Goal: Transaction & Acquisition: Book appointment/travel/reservation

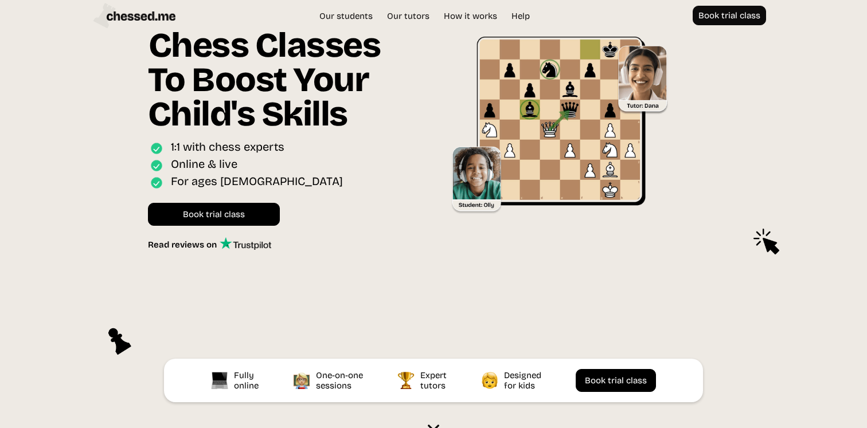
scroll to position [47, 0]
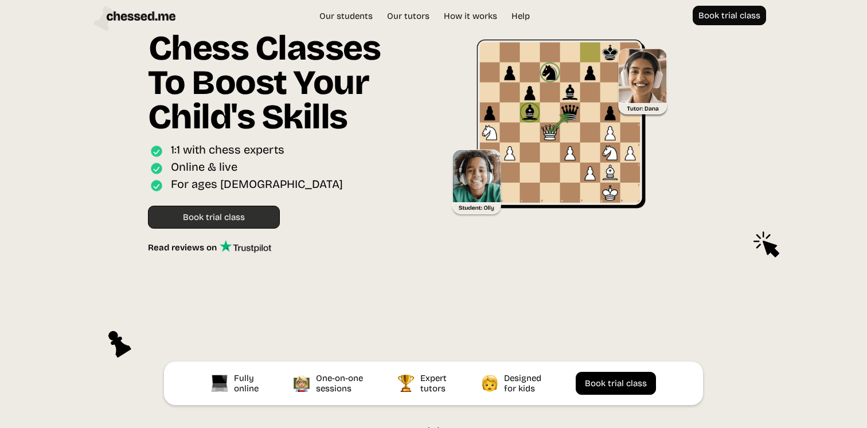
click at [246, 215] on link "Book trial class" at bounding box center [214, 217] width 132 height 23
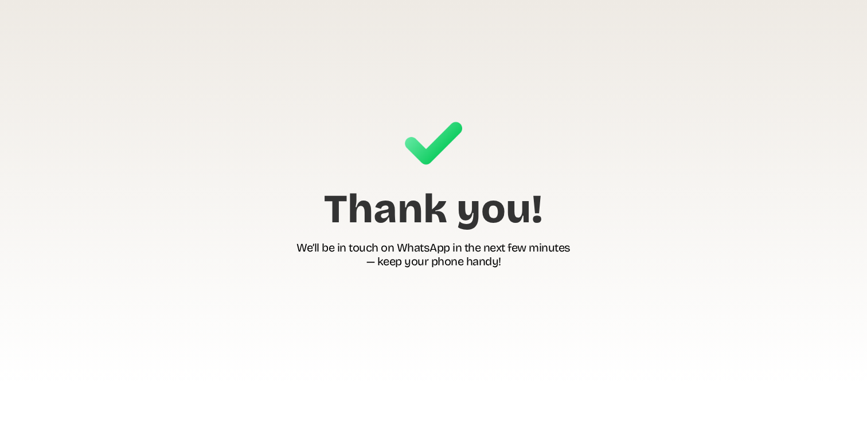
click at [444, 258] on h1 "We’ll be in touch on WhatsApp in the next few minutes — keep your phone handy!" at bounding box center [434, 255] width 274 height 29
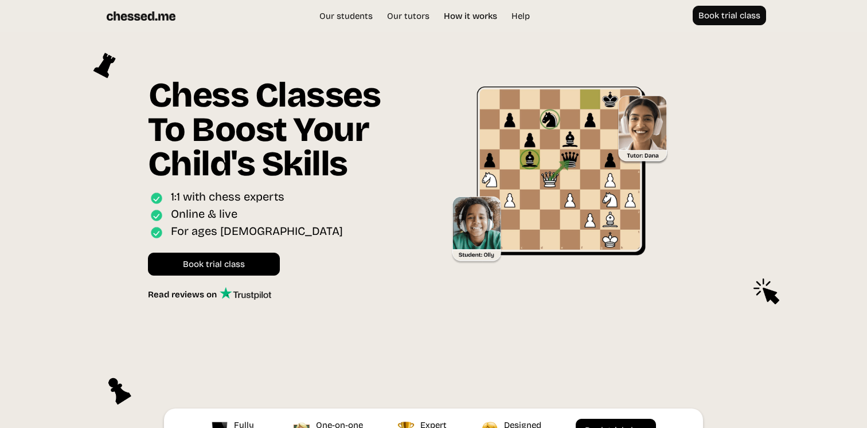
click at [461, 17] on link "How it works" at bounding box center [470, 15] width 65 height 11
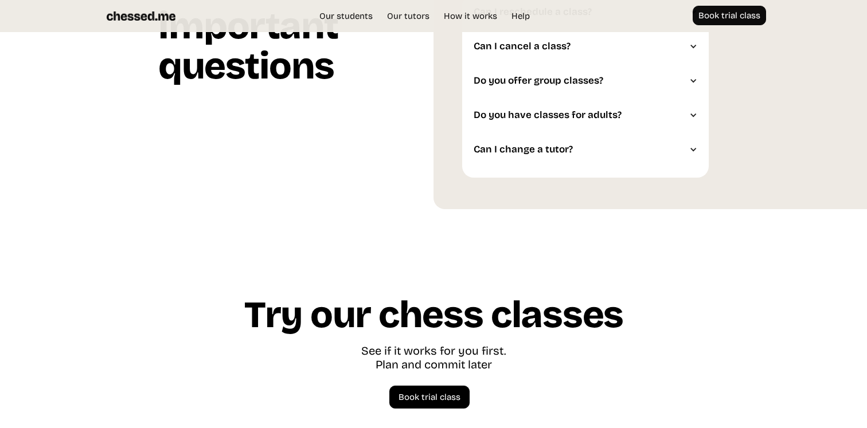
scroll to position [3259, 0]
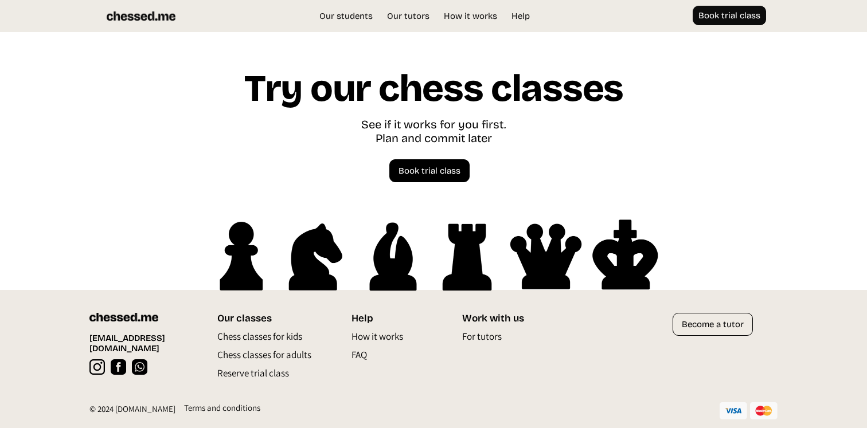
click at [363, 352] on p "FAQ" at bounding box center [359, 358] width 15 height 18
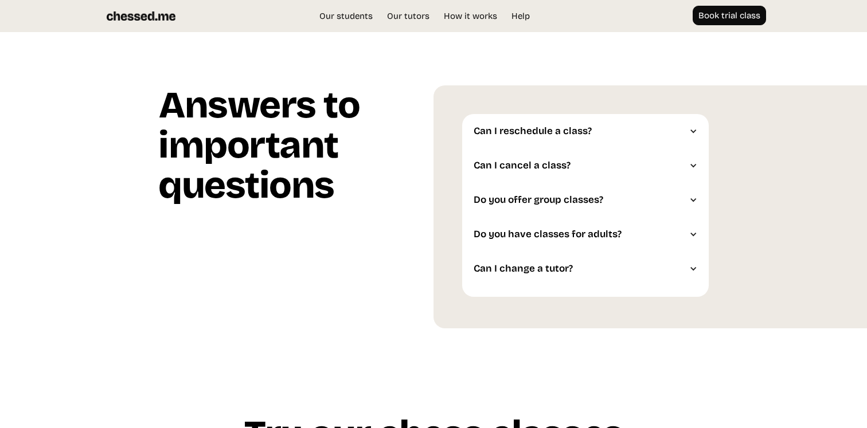
scroll to position [2911, 0]
click at [509, 11] on link "Help" at bounding box center [521, 15] width 30 height 11
click at [392, 15] on link "Our tutors" at bounding box center [408, 15] width 54 height 11
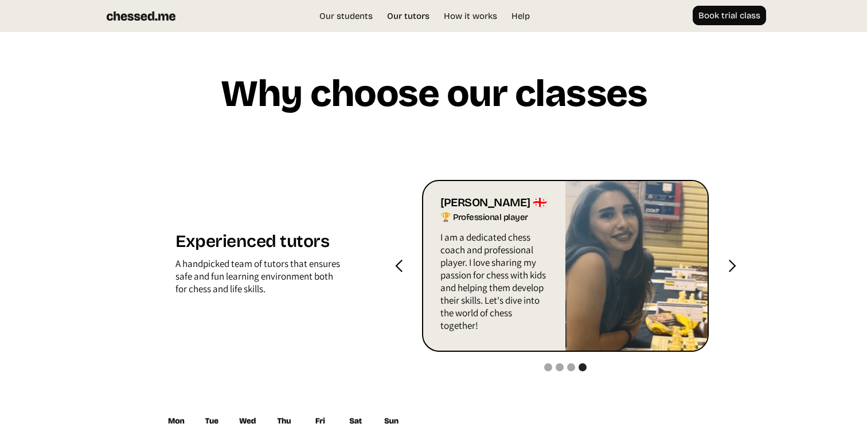
scroll to position [1096, 0]
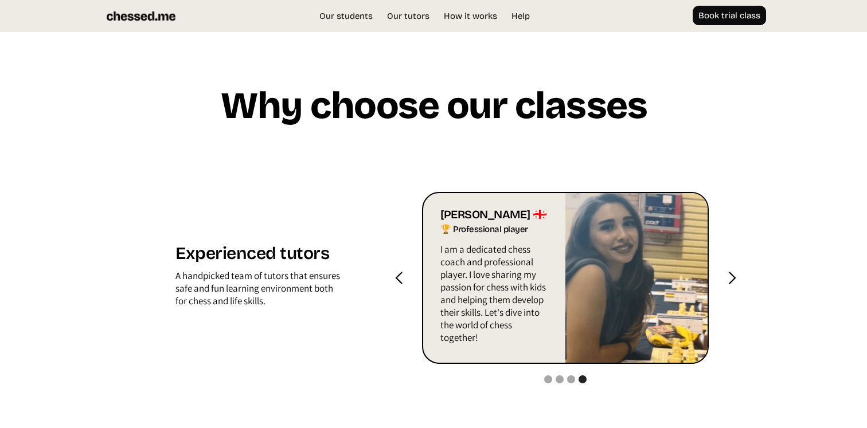
click at [735, 278] on div "next slide" at bounding box center [732, 278] width 14 height 14
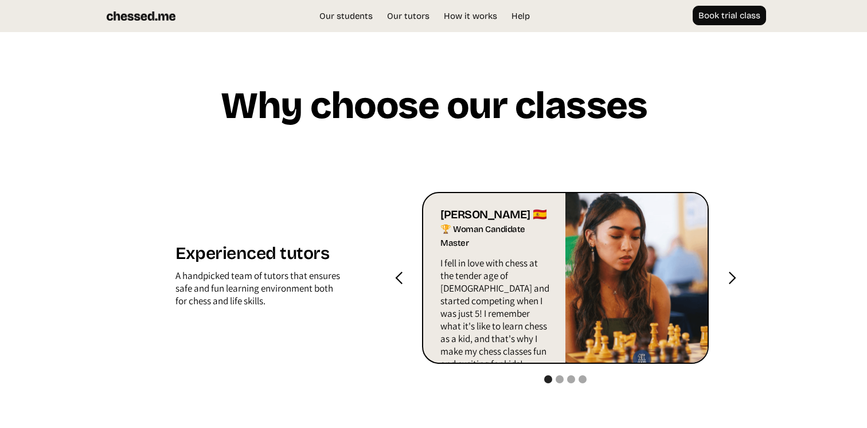
click at [735, 278] on div "next slide" at bounding box center [732, 278] width 14 height 14
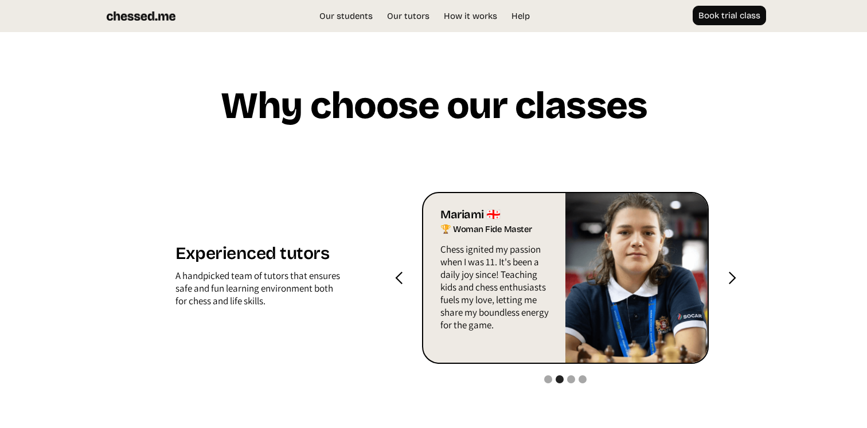
click at [735, 278] on div "next slide" at bounding box center [732, 278] width 14 height 14
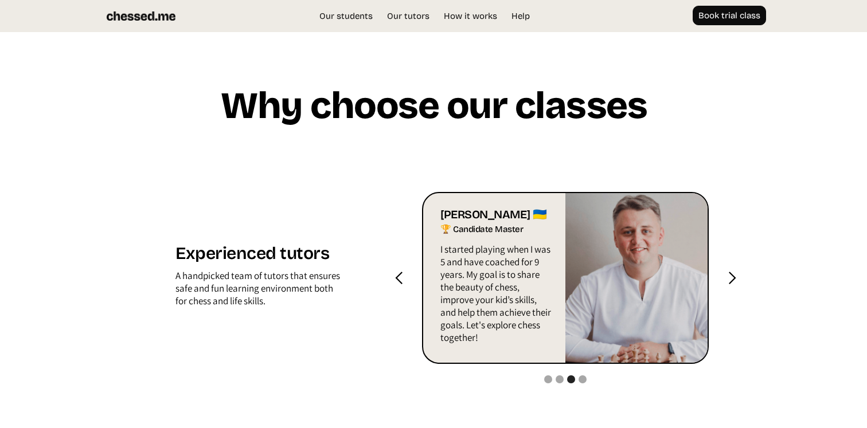
click at [735, 278] on div "next slide" at bounding box center [732, 278] width 14 height 14
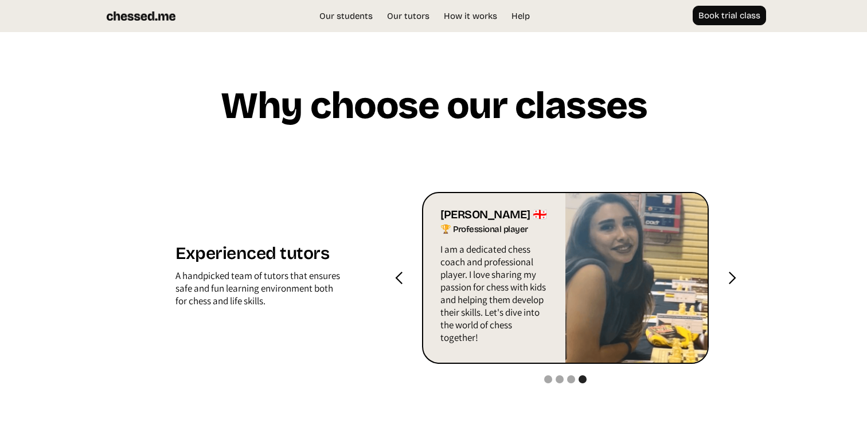
click at [394, 277] on div "previous slide" at bounding box center [399, 278] width 14 height 14
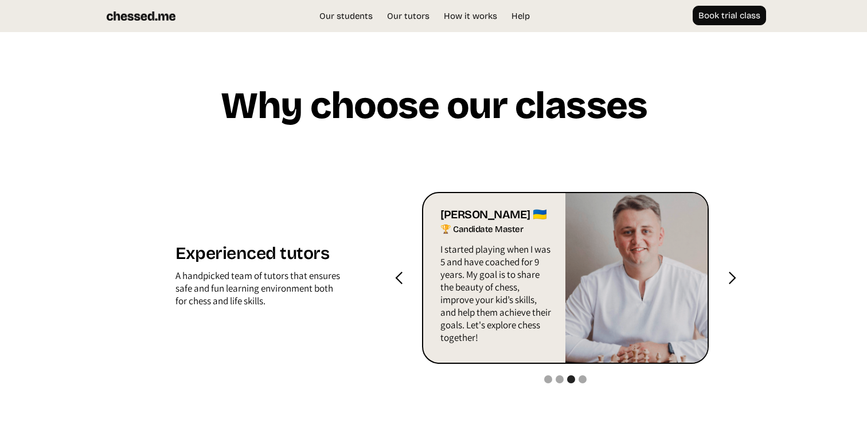
click at [394, 277] on div "previous slide" at bounding box center [399, 278] width 14 height 14
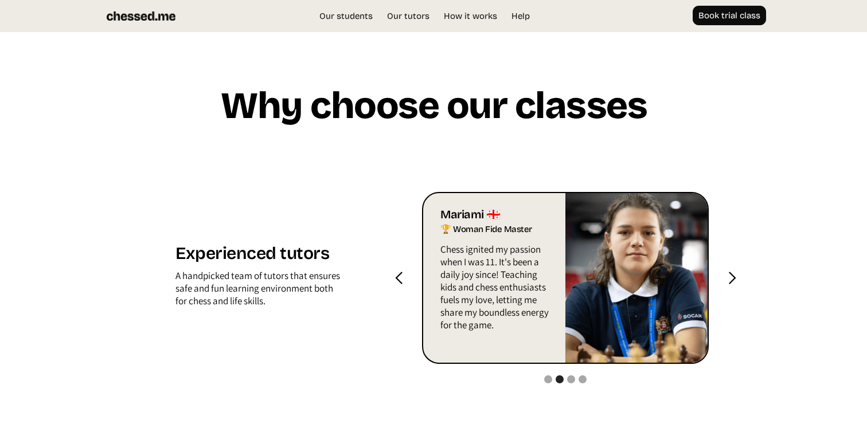
click at [394, 277] on div "previous slide" at bounding box center [399, 278] width 14 height 14
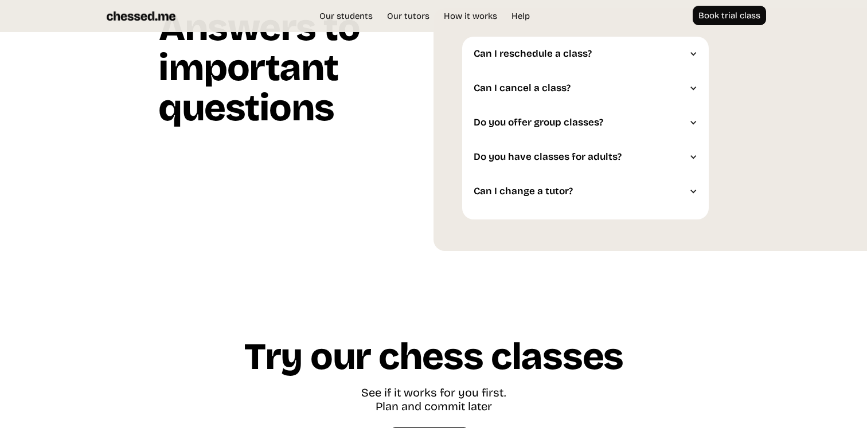
scroll to position [2984, 0]
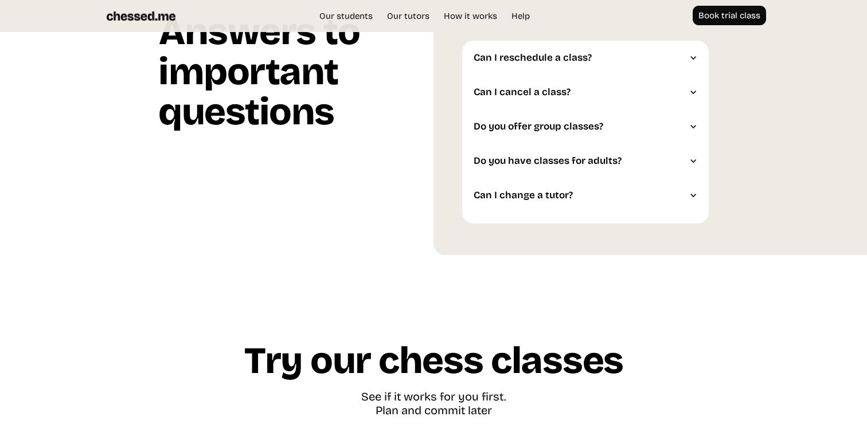
click at [528, 56] on div "Can I reschedule a class?" at bounding box center [580, 57] width 212 height 11
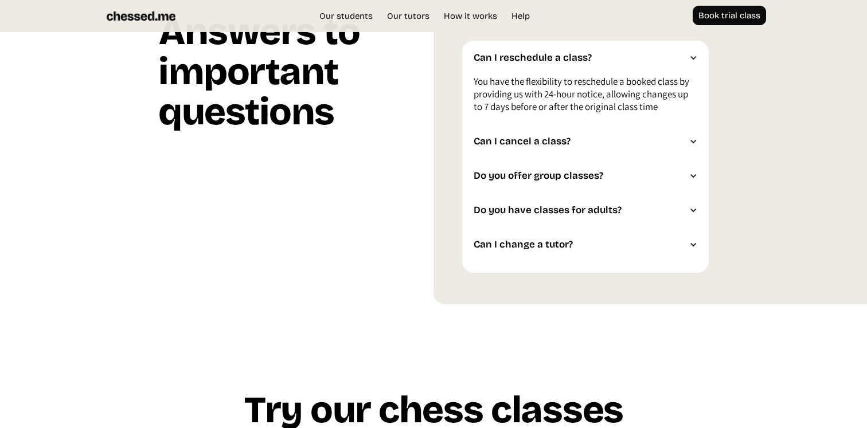
click at [530, 138] on div "Can I cancel a class?" at bounding box center [580, 141] width 212 height 11
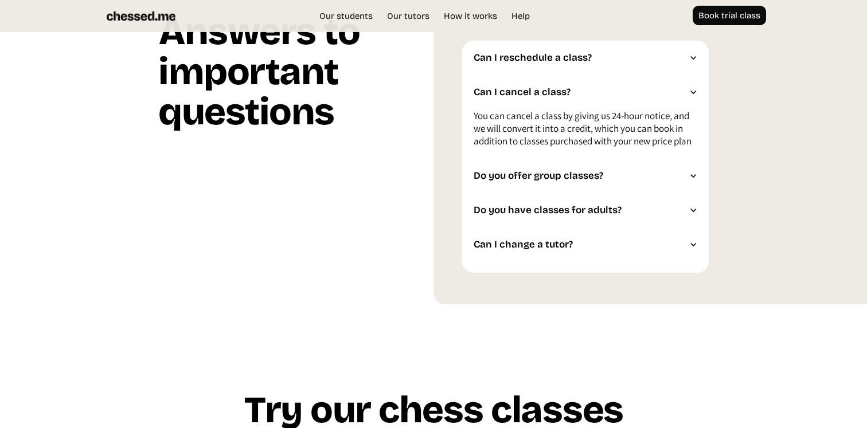
click at [539, 180] on div "Do you offer group classes?" at bounding box center [580, 175] width 212 height 11
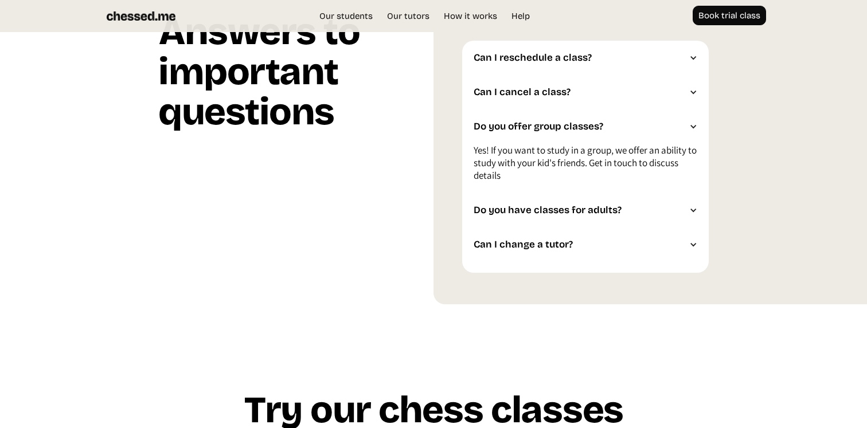
click at [550, 242] on div "Can I change a tutor?" at bounding box center [580, 244] width 212 height 11
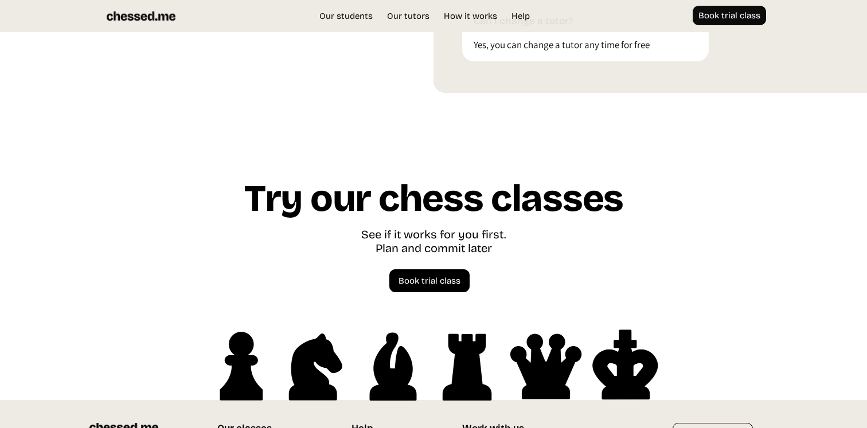
scroll to position [3271, 0]
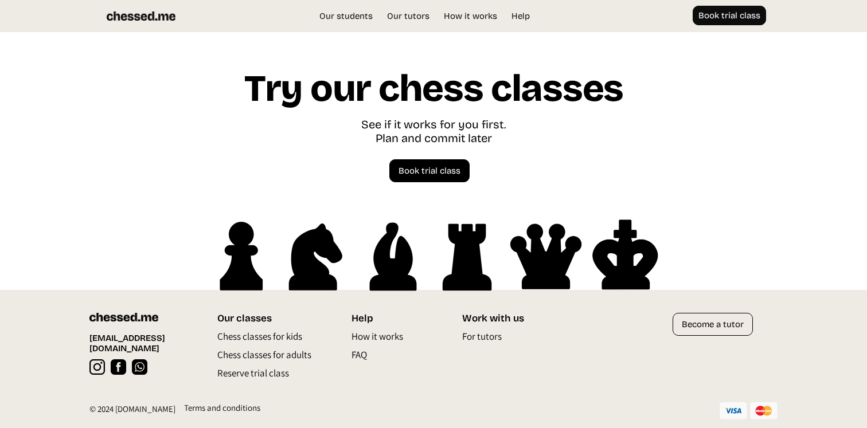
click at [290, 336] on p "Chess classes for kids" at bounding box center [259, 339] width 85 height 18
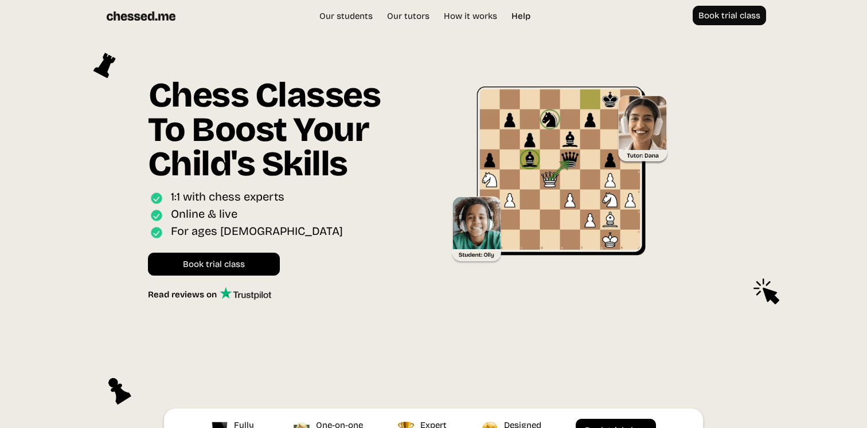
click at [528, 15] on link "Help" at bounding box center [521, 15] width 30 height 11
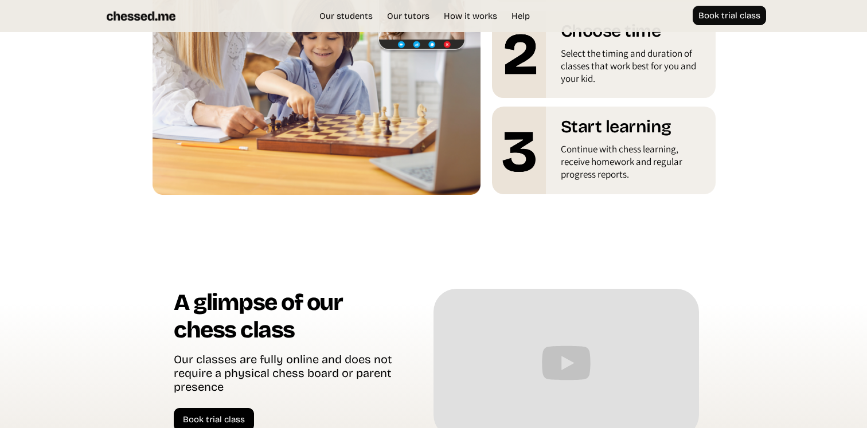
scroll to position [2234, 0]
